Goal: Information Seeking & Learning: Learn about a topic

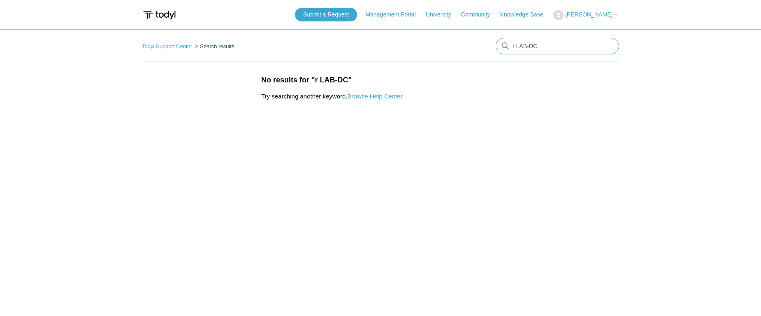
click at [516, 47] on input "r LAB-DC" at bounding box center [557, 46] width 123 height 16
type input "LAB-[GEOGRAPHIC_DATA]"
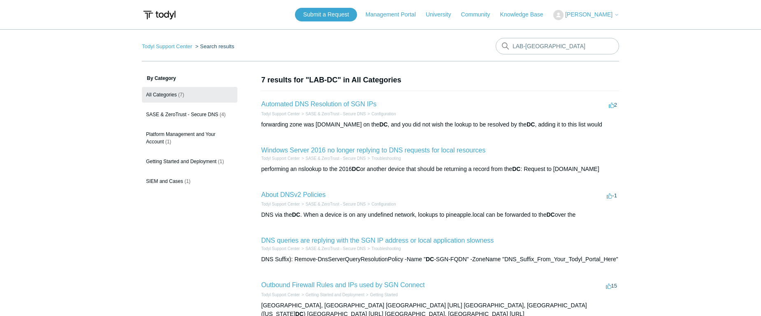
drag, startPoint x: 310, startPoint y: 79, endPoint x: 337, endPoint y: 81, distance: 27.3
click at [337, 81] on h1 "7 results for "LAB-DC" in All Categories" at bounding box center [440, 79] width 358 height 11
copy h1 "LAB-DC"
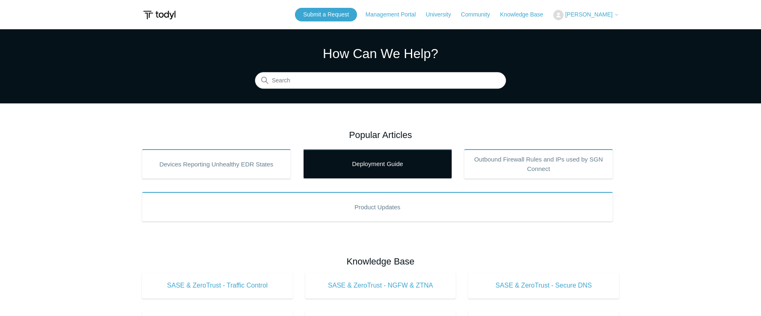
click at [400, 166] on link "Deployment Guide" at bounding box center [377, 164] width 149 height 30
